Goal: Find specific page/section: Find specific page/section

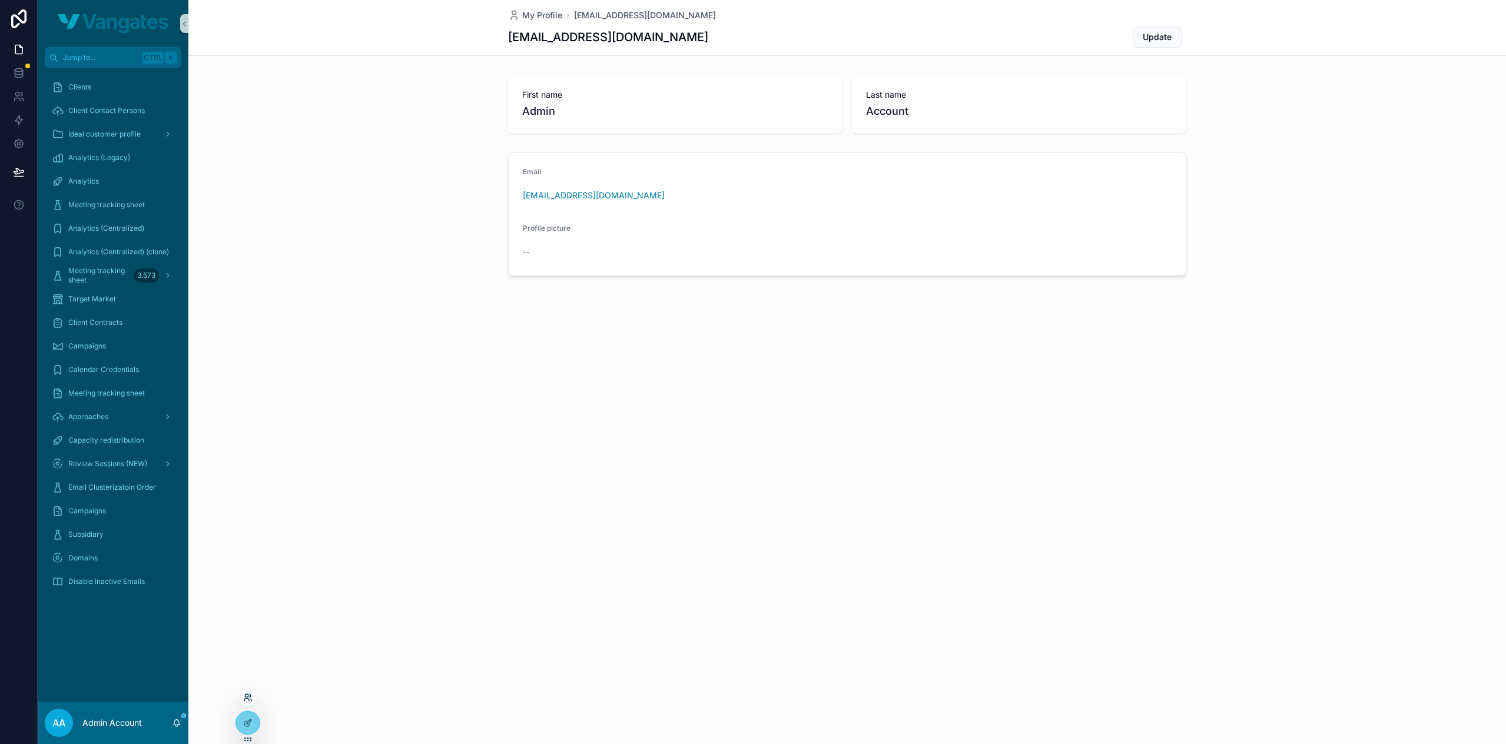
click at [251, 698] on icon at bounding box center [247, 697] width 9 height 9
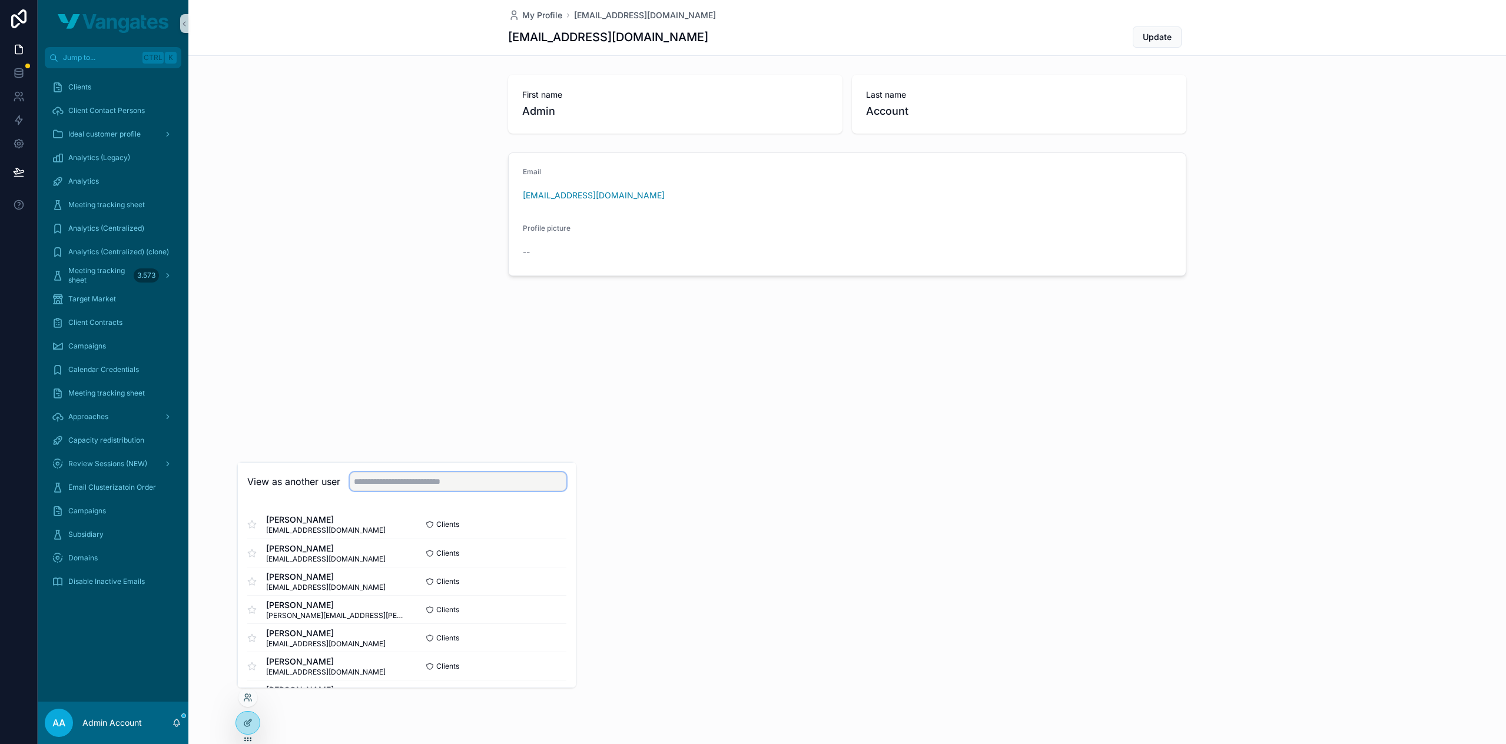
click at [437, 485] on input "text" at bounding box center [458, 481] width 217 height 19
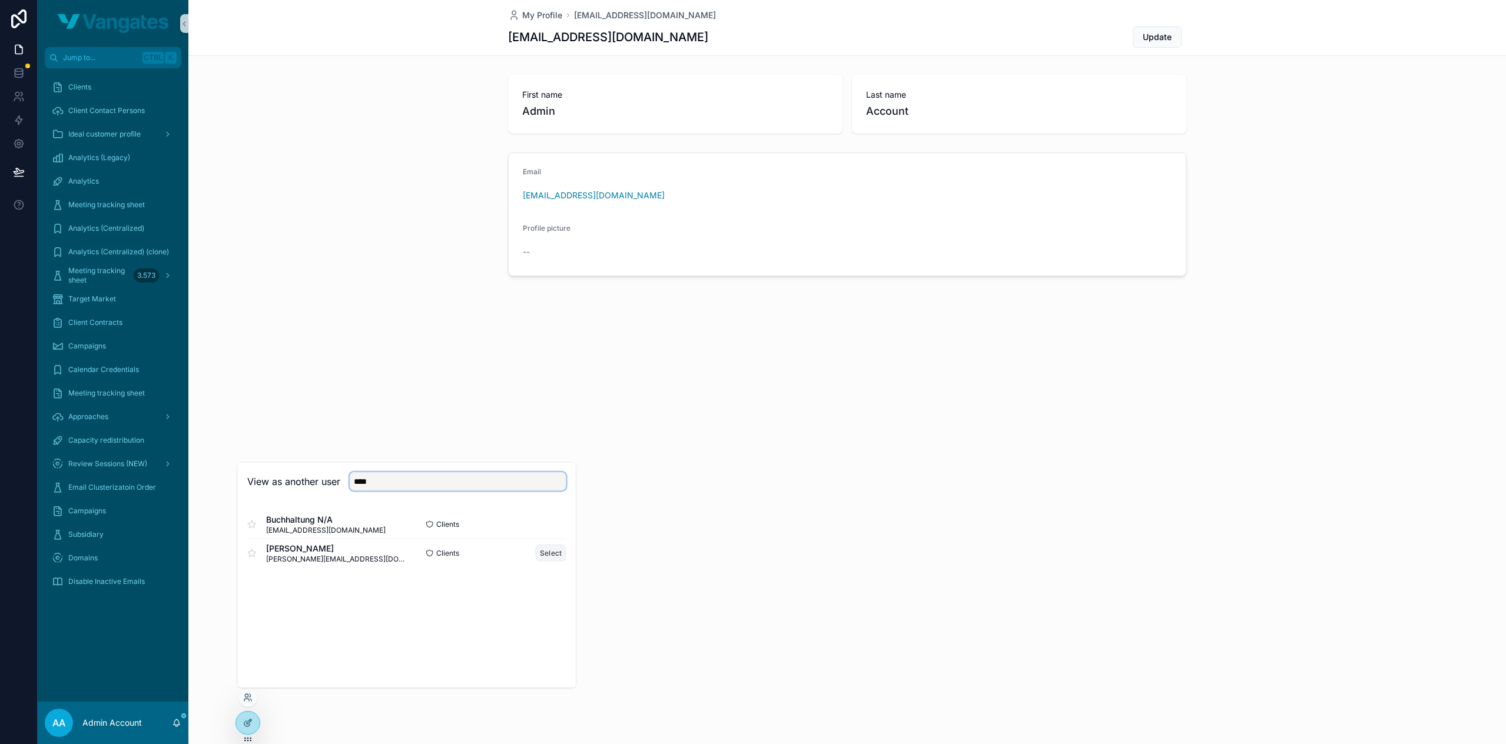
type input "****"
click at [553, 550] on button "Select" at bounding box center [551, 553] width 31 height 17
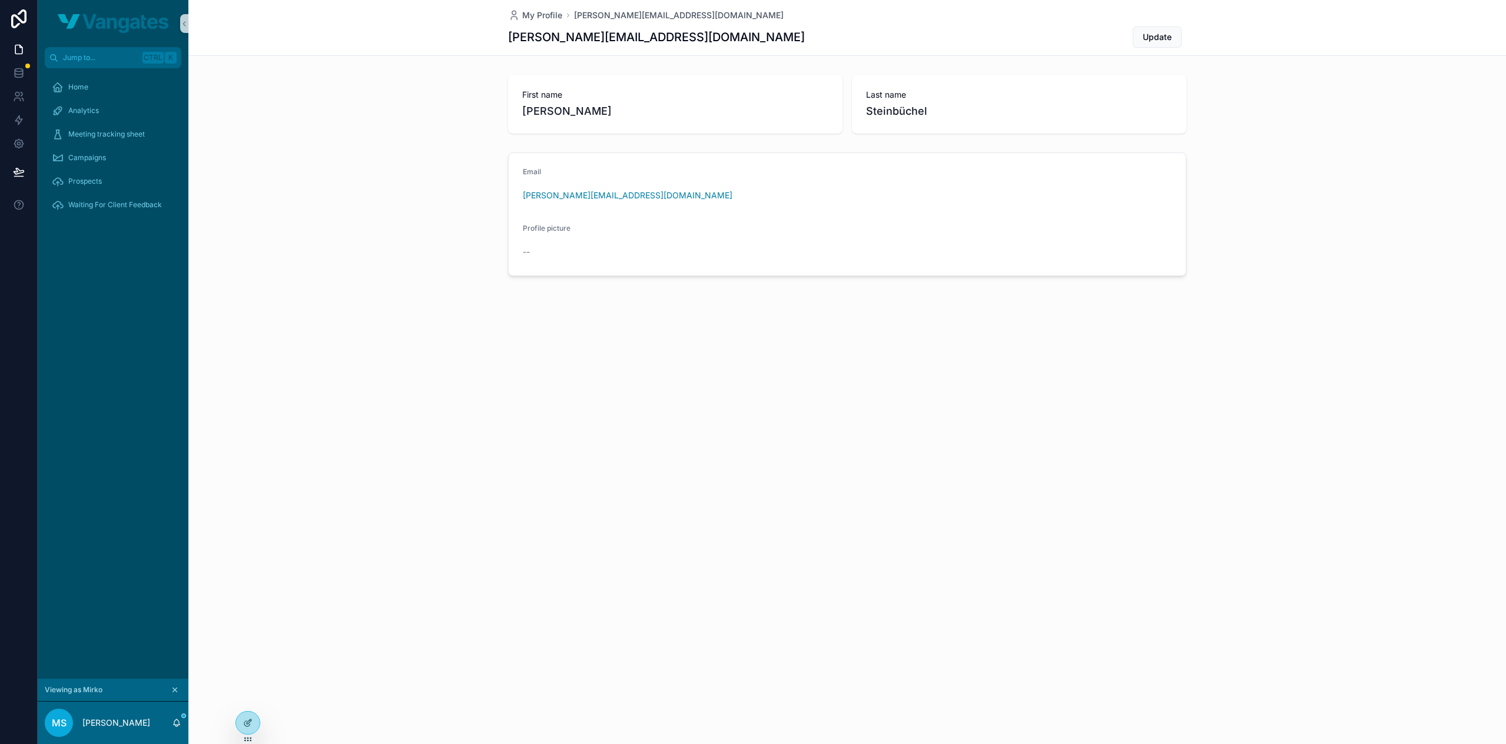
click at [141, 571] on div "Home Analytics Meeting tracking sheet Campaigns Prospects Waiting For Client Fe…" at bounding box center [113, 373] width 151 height 611
click at [1303, 254] on div "Email [PERSON_NAME][EMAIL_ADDRESS][DOMAIN_NAME] Profile picture --" at bounding box center [847, 214] width 1318 height 133
click at [123, 137] on span "Meeting tracking sheet" at bounding box center [106, 134] width 77 height 9
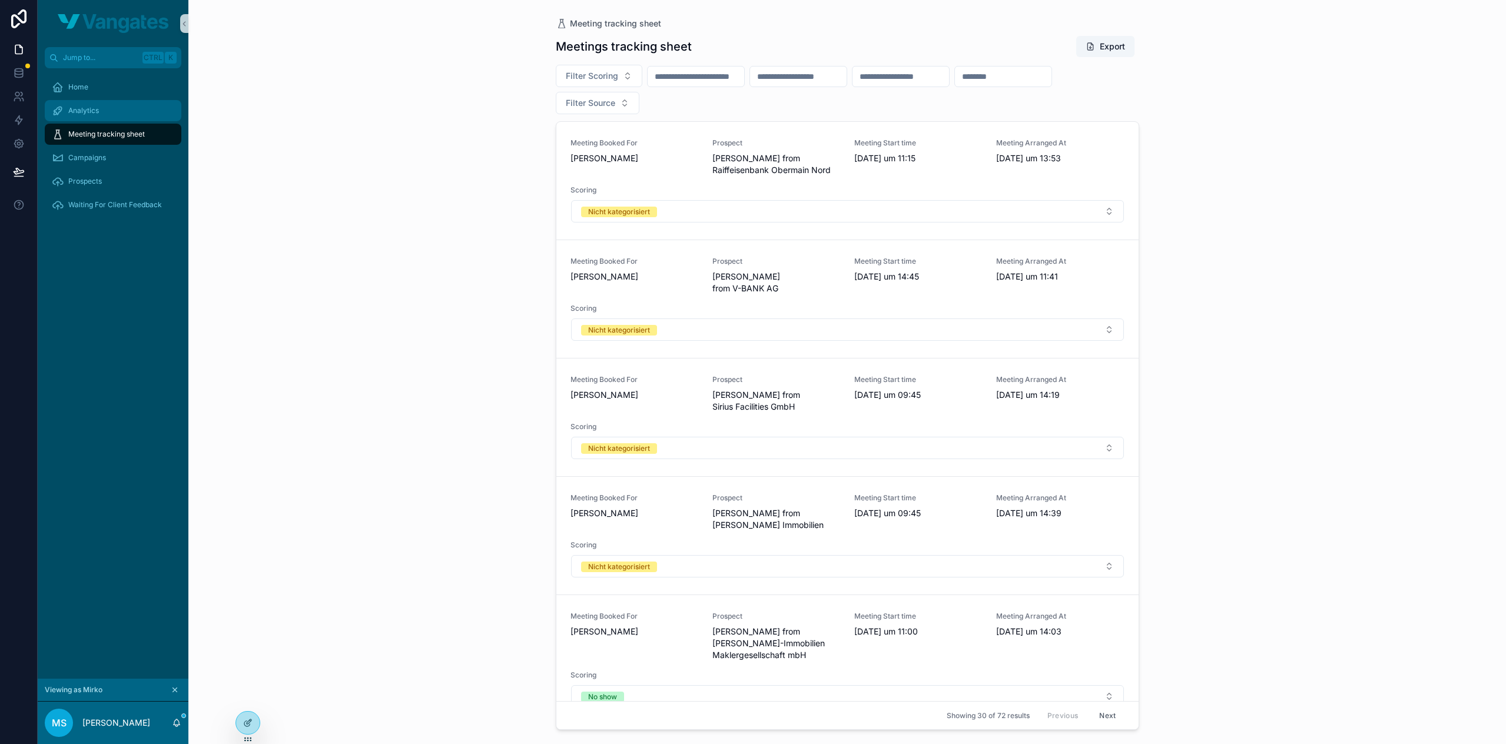
click at [101, 110] on div "Analytics" at bounding box center [113, 110] width 122 height 19
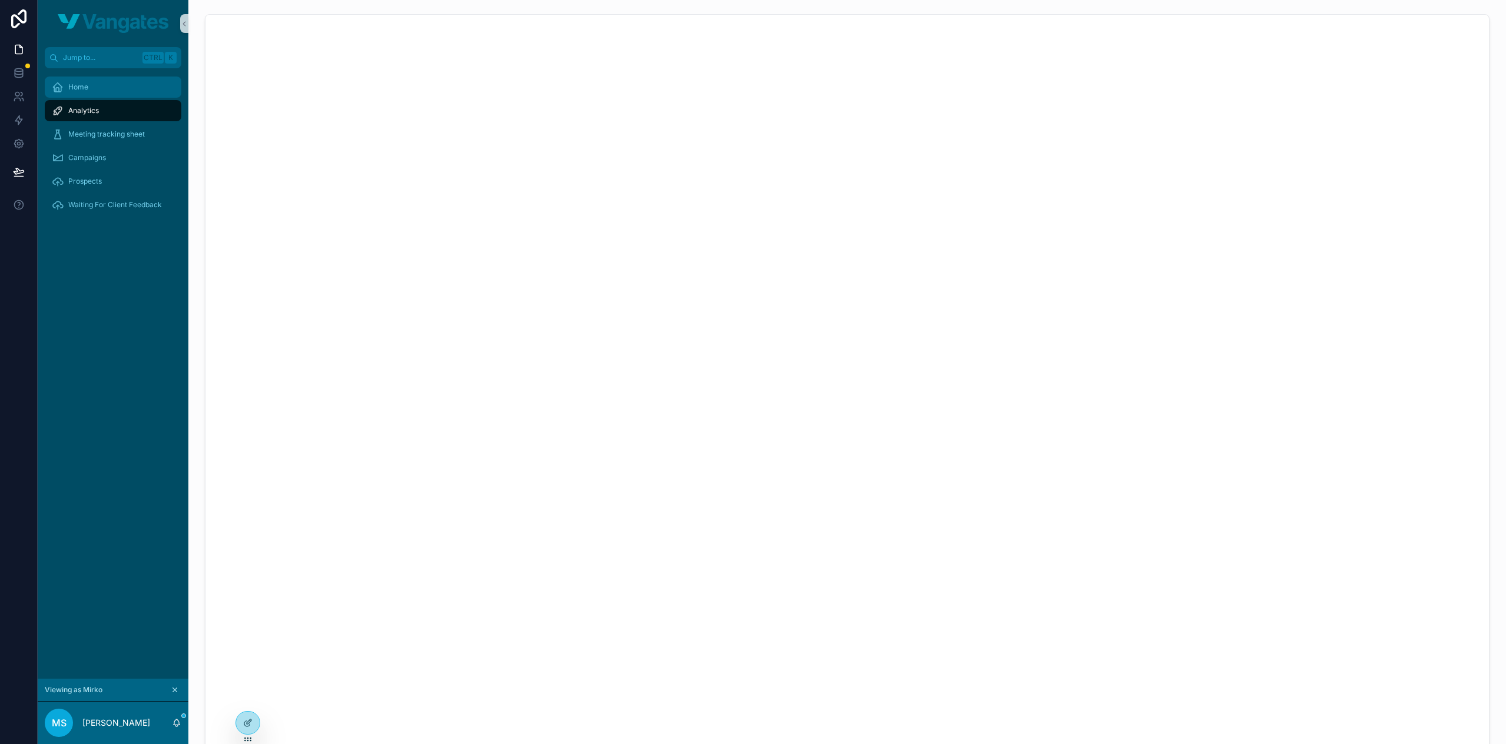
click at [111, 89] on div "Home" at bounding box center [113, 87] width 122 height 19
